Goal: Communication & Community: Ask a question

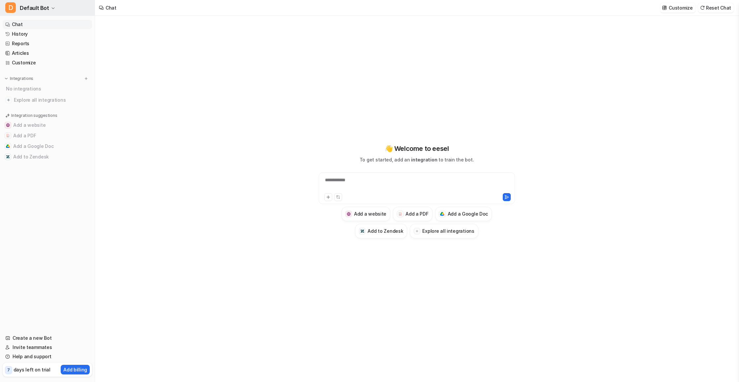
click at [35, 8] on span "Default Bot" at bounding box center [34, 7] width 29 height 9
click at [29, 65] on link "Sign out" at bounding box center [52, 63] width 91 height 11
